Goal: Check status: Check status

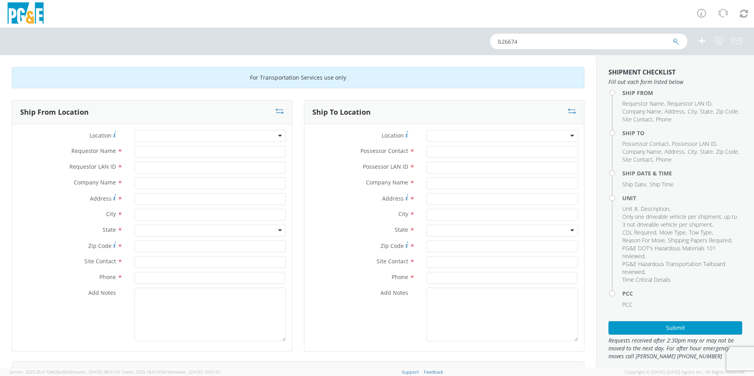
click at [524, 43] on input "b26674" at bounding box center [588, 42] width 197 height 16
click at [678, 42] on icon "submit" at bounding box center [676, 41] width 7 height 7
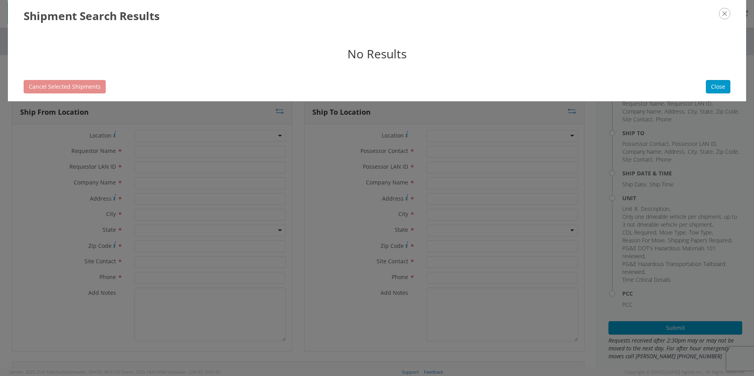
click at [271, 23] on h3 "Shipment Search Results" at bounding box center [377, 16] width 707 height 16
click at [710, 92] on button "Close" at bounding box center [718, 86] width 24 height 13
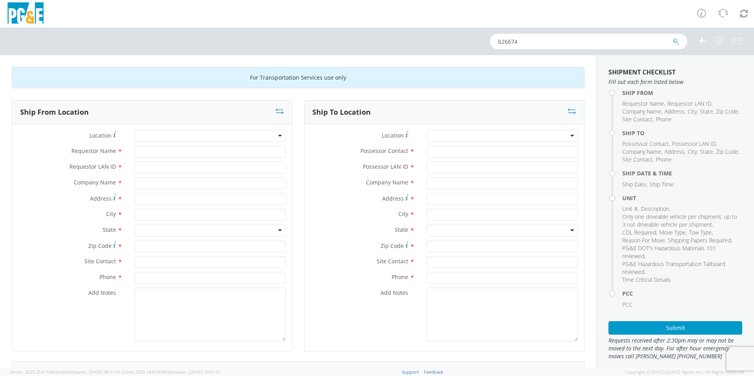
click at [542, 41] on input "b26674" at bounding box center [588, 42] width 197 height 16
click at [537, 47] on input "b26674" at bounding box center [588, 42] width 197 height 16
click at [537, 44] on input "b26674" at bounding box center [588, 42] width 197 height 16
type input "b26671"
click at [673, 45] on icon "submit" at bounding box center [676, 41] width 7 height 7
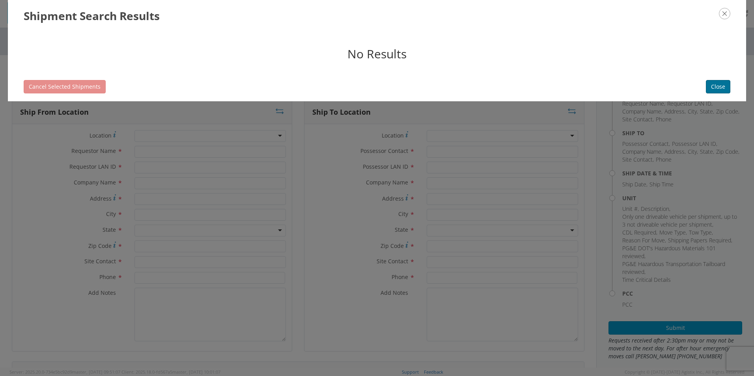
click at [719, 82] on button "Close" at bounding box center [718, 86] width 24 height 13
